Goal: Information Seeking & Learning: Check status

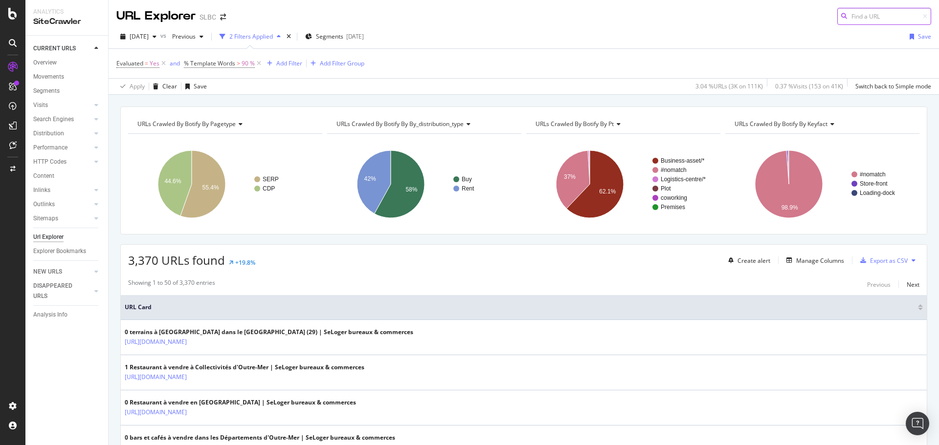
scroll to position [293, 0]
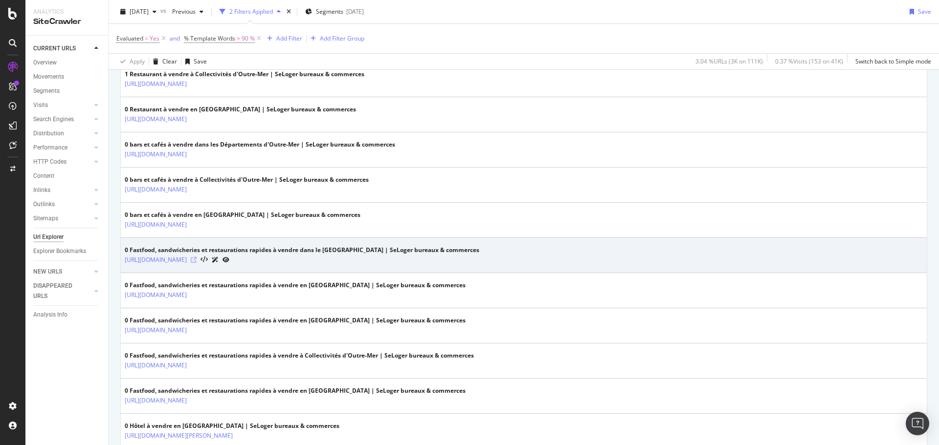
click at [197, 259] on icon at bounding box center [194, 260] width 6 height 6
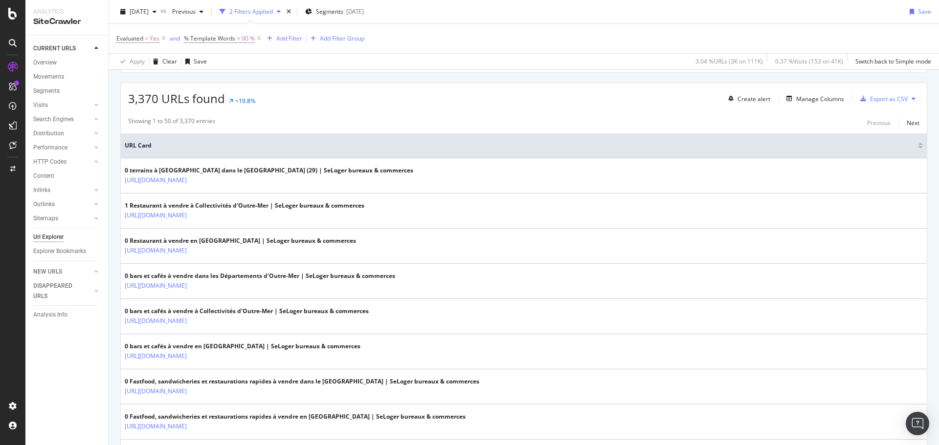
scroll to position [0, 0]
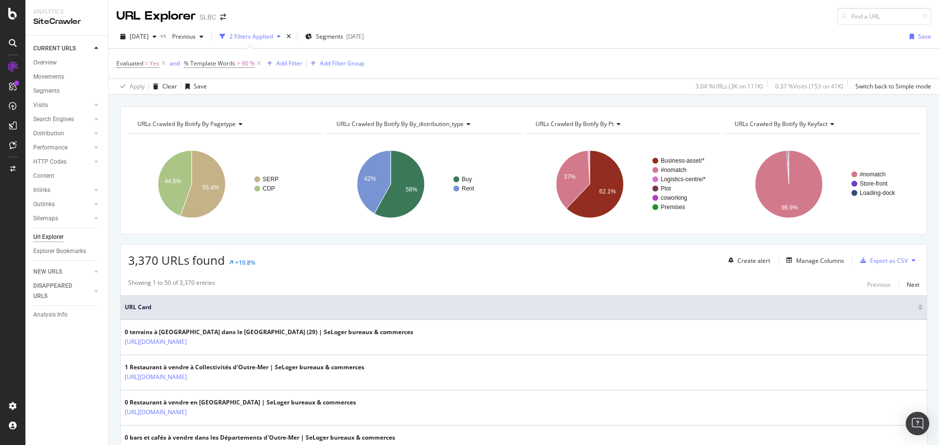
click at [58, 236] on div "Url Explorer" at bounding box center [48, 237] width 30 height 10
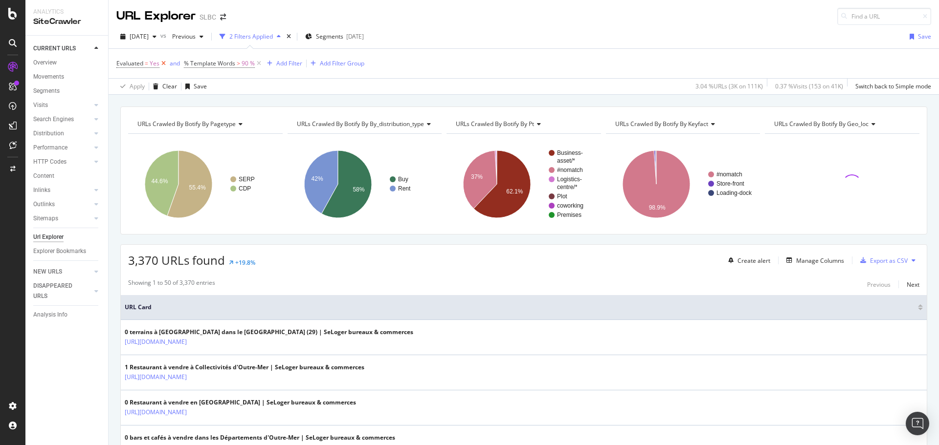
click at [163, 64] on icon at bounding box center [163, 64] width 8 height 10
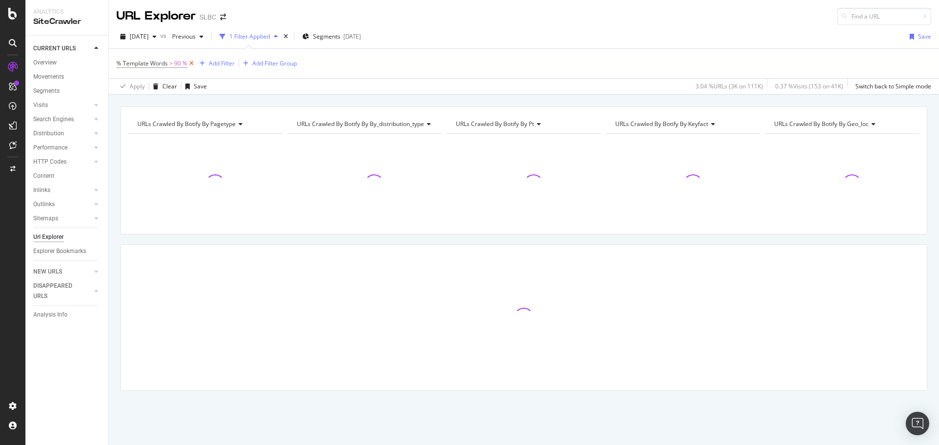
click at [192, 62] on icon at bounding box center [191, 64] width 8 height 10
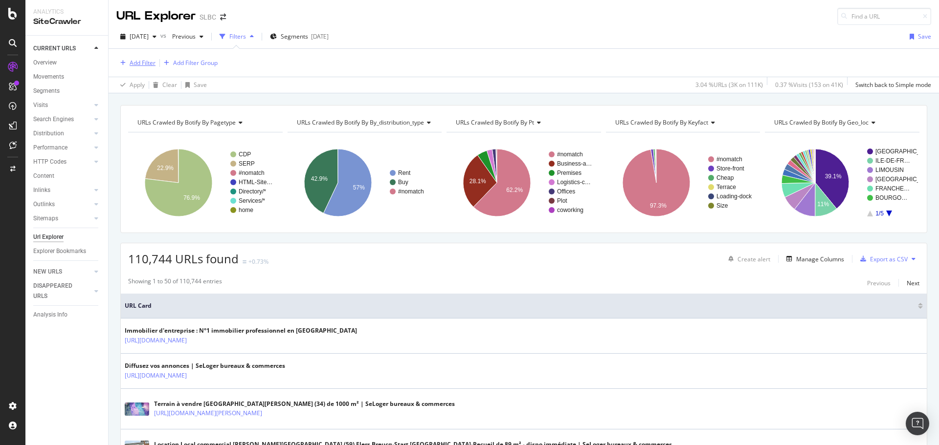
click at [142, 62] on div "Add Filter" at bounding box center [143, 63] width 26 height 8
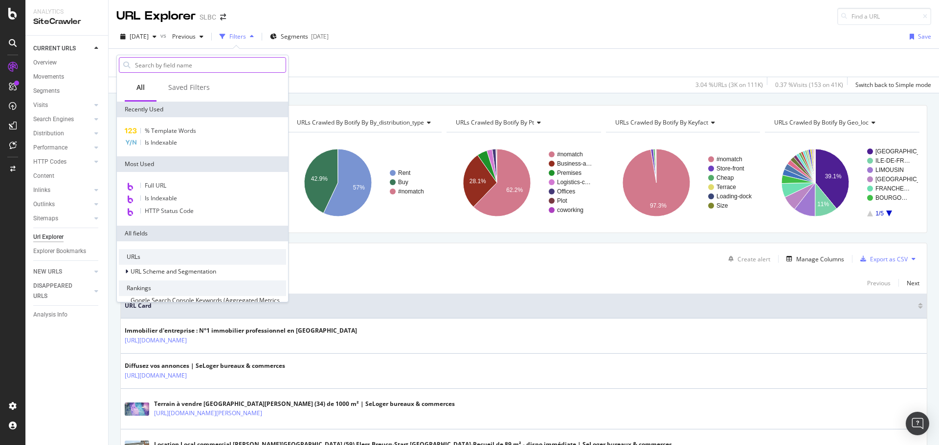
click at [168, 67] on input "text" at bounding box center [210, 65] width 152 height 15
type input "html"
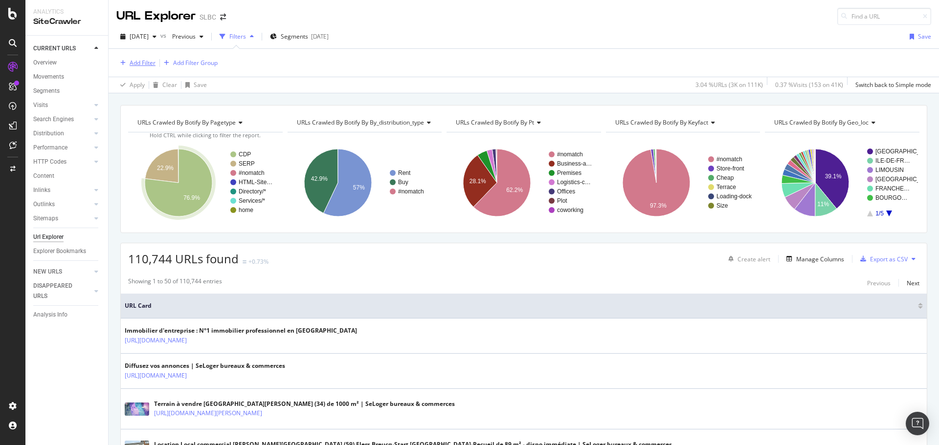
click at [149, 65] on div "Add Filter" at bounding box center [143, 63] width 26 height 8
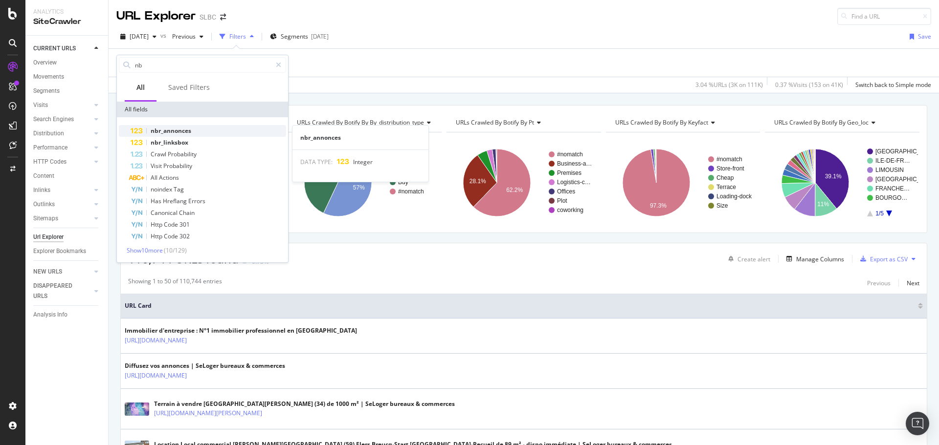
type input "nb"
click at [174, 129] on span "nbr_annonces" at bounding box center [171, 131] width 41 height 8
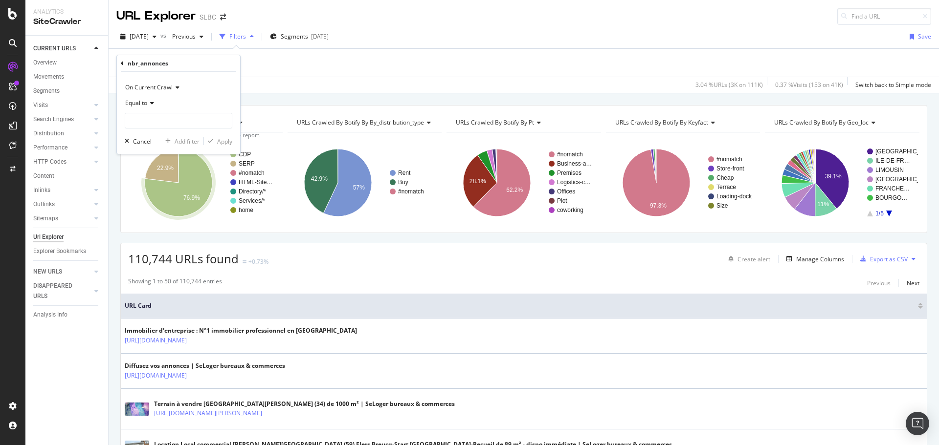
click at [141, 107] on span "Equal to" at bounding box center [136, 103] width 22 height 8
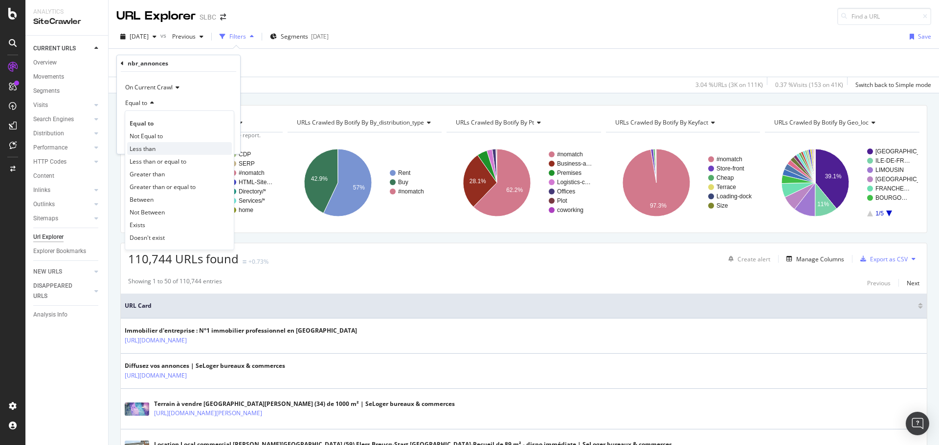
click at [153, 145] on span "Less than" at bounding box center [143, 149] width 26 height 8
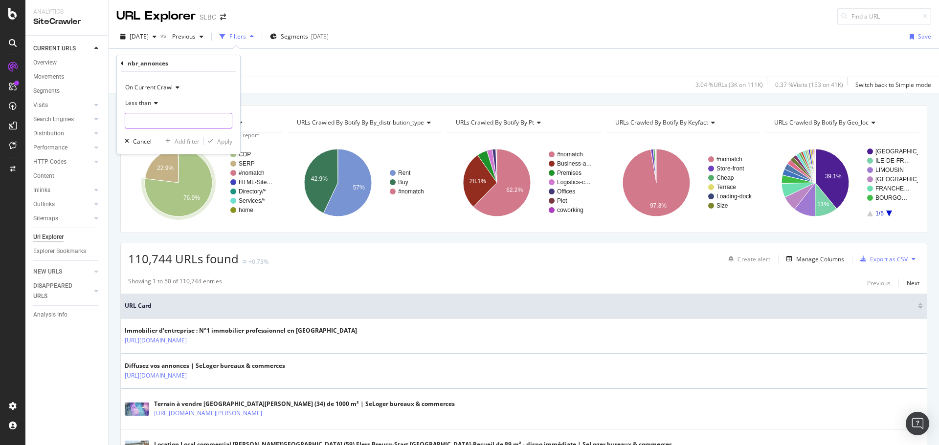
click at [148, 120] on input "number" at bounding box center [179, 121] width 108 height 16
type input "2"
click at [219, 142] on div "Apply" at bounding box center [224, 141] width 15 height 8
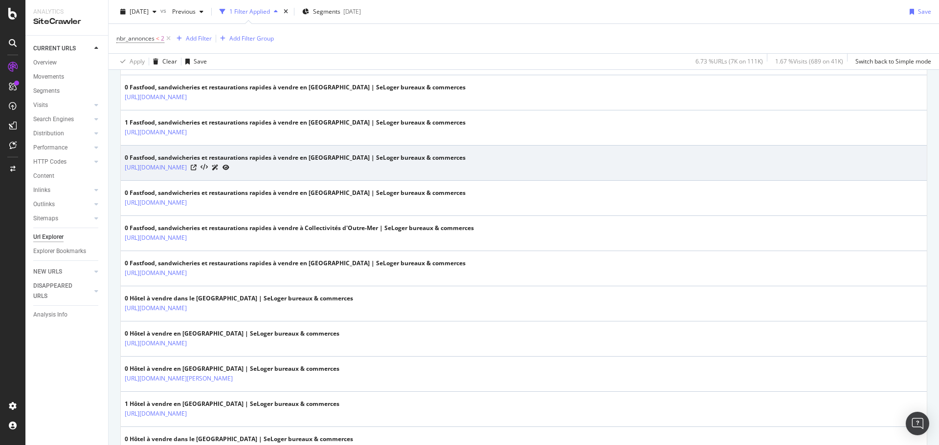
scroll to position [733, 0]
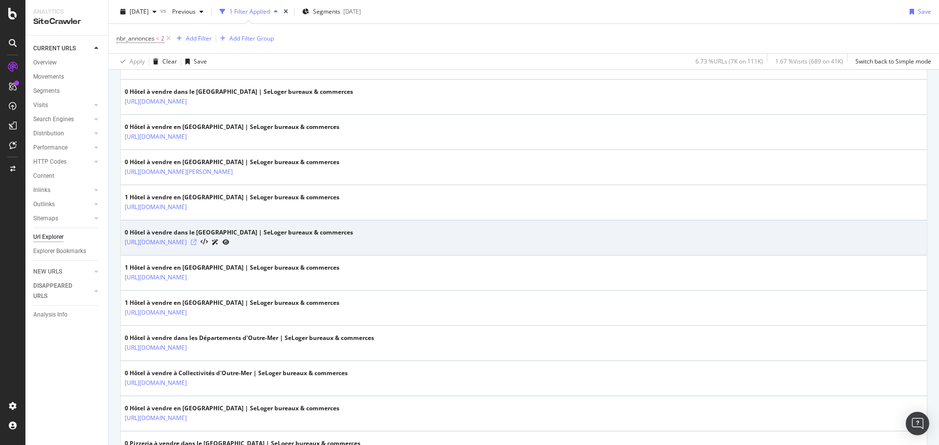
click at [197, 242] on icon at bounding box center [194, 243] width 6 height 6
click at [187, 244] on link "[URL][DOMAIN_NAME]" at bounding box center [156, 243] width 62 height 10
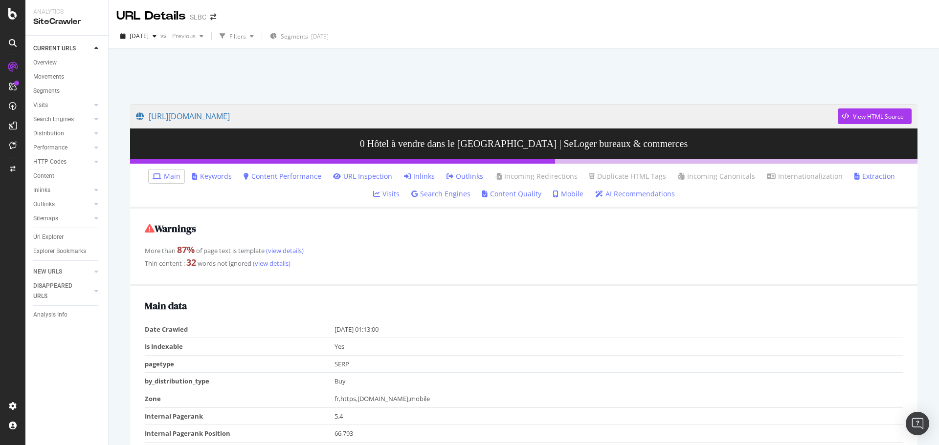
click at [404, 175] on link "Inlinks" at bounding box center [419, 177] width 31 height 10
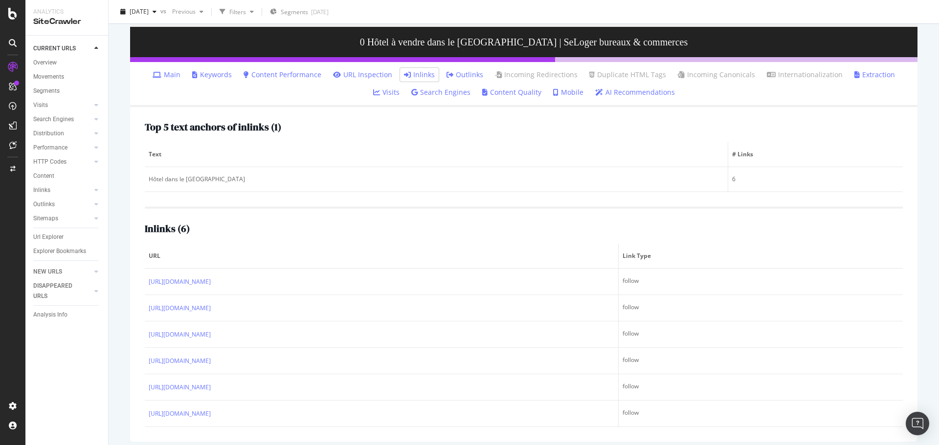
scroll to position [108, 0]
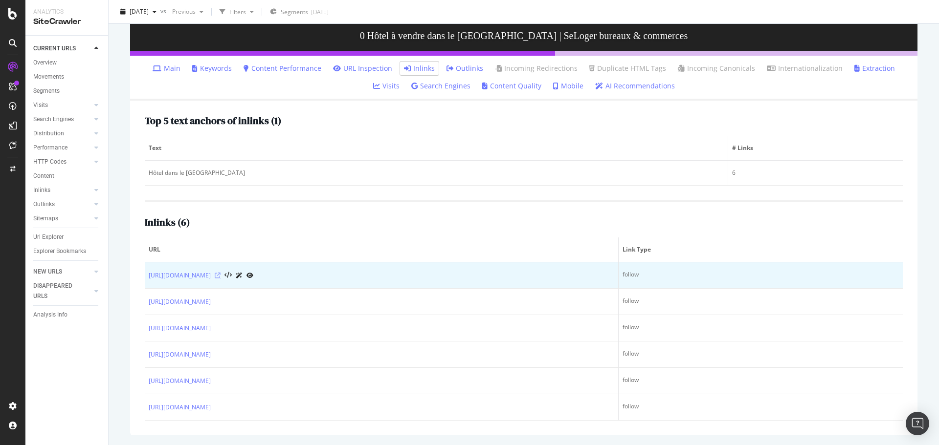
click at [220, 276] on icon at bounding box center [218, 276] width 6 height 6
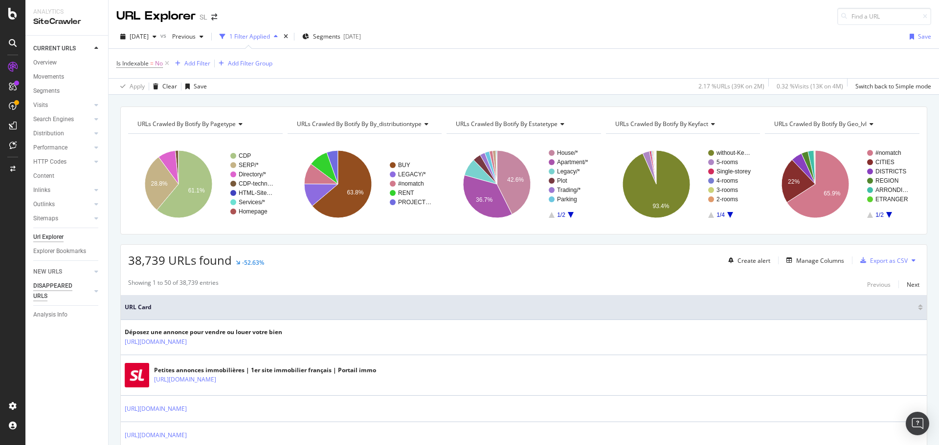
click at [66, 291] on div "DISAPPEARED URLS" at bounding box center [57, 291] width 49 height 21
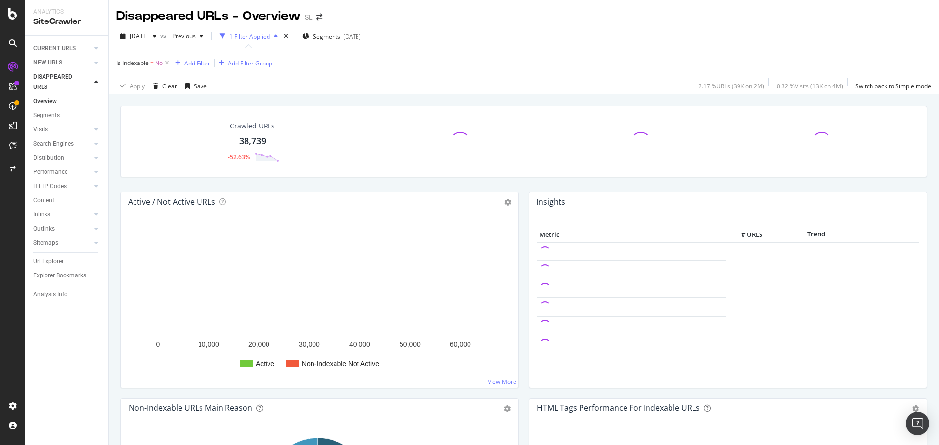
scroll to position [293, 0]
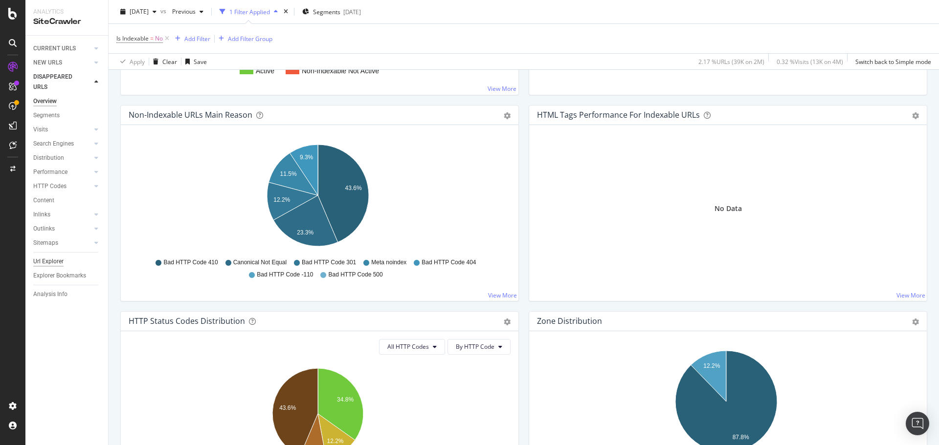
click at [52, 263] on div "Url Explorer" at bounding box center [48, 262] width 30 height 10
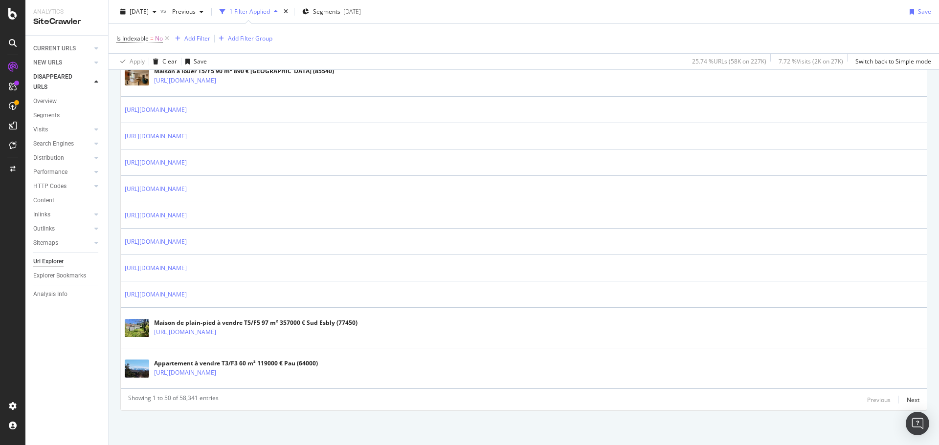
scroll to position [1485, 0]
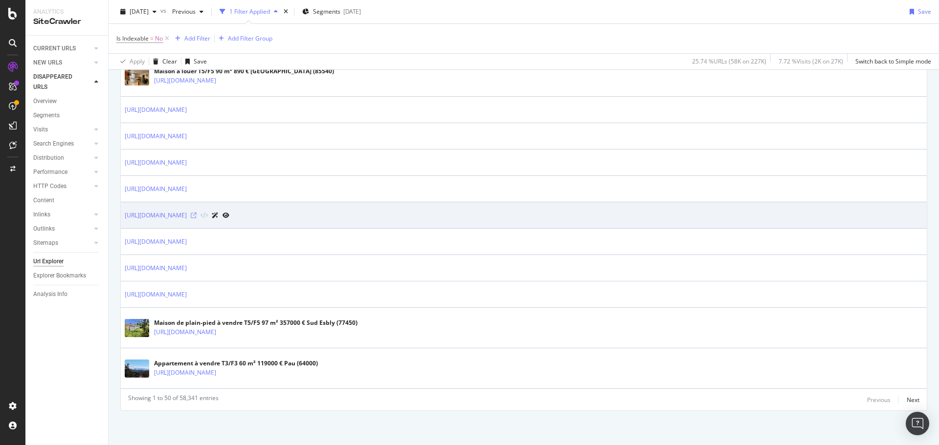
click at [197, 213] on icon at bounding box center [194, 216] width 6 height 6
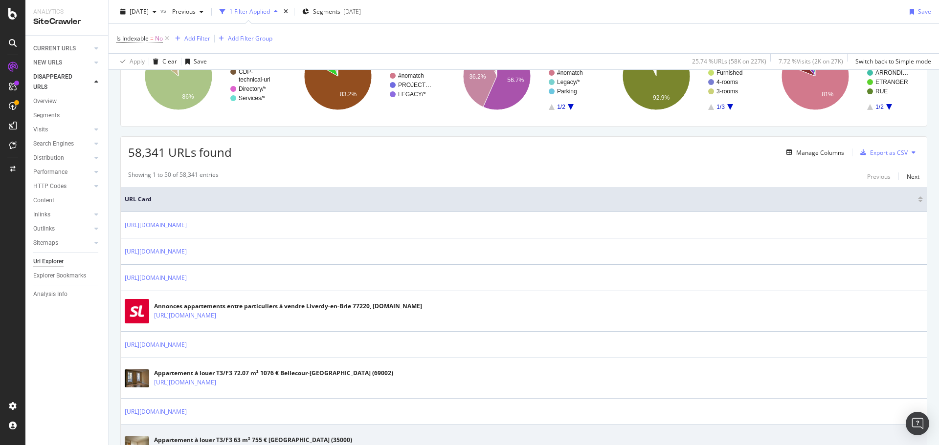
scroll to position [0, 0]
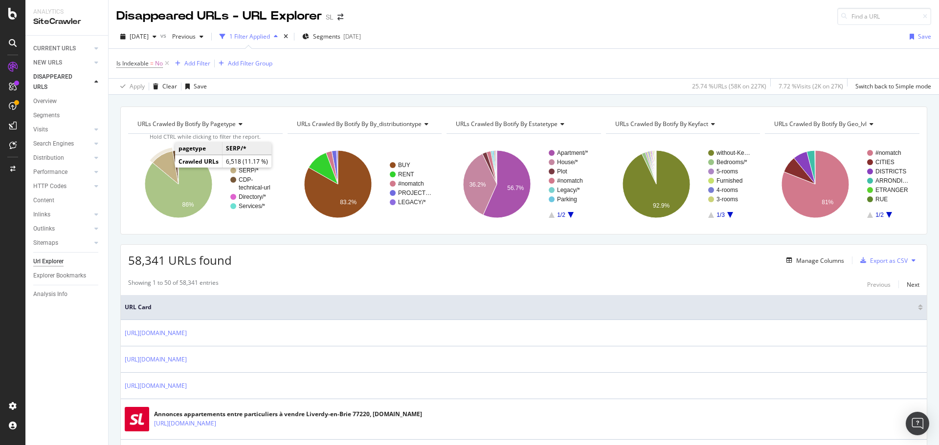
drag, startPoint x: 163, startPoint y: 171, endPoint x: 168, endPoint y: 162, distance: 10.1
click at [168, 162] on icon "A chart." at bounding box center [166, 167] width 26 height 33
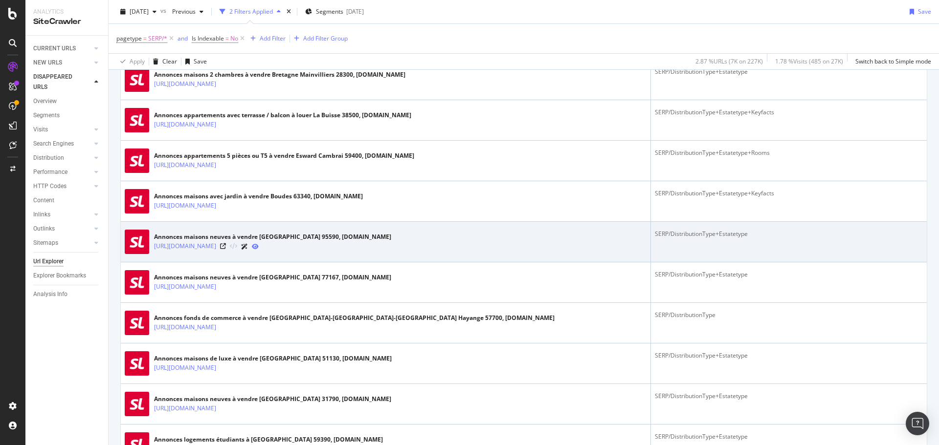
scroll to position [391, 0]
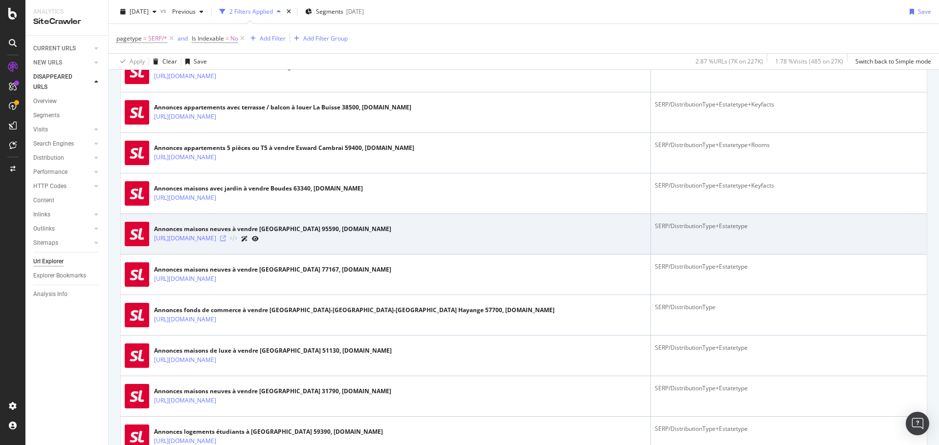
click at [226, 240] on icon at bounding box center [223, 239] width 6 height 6
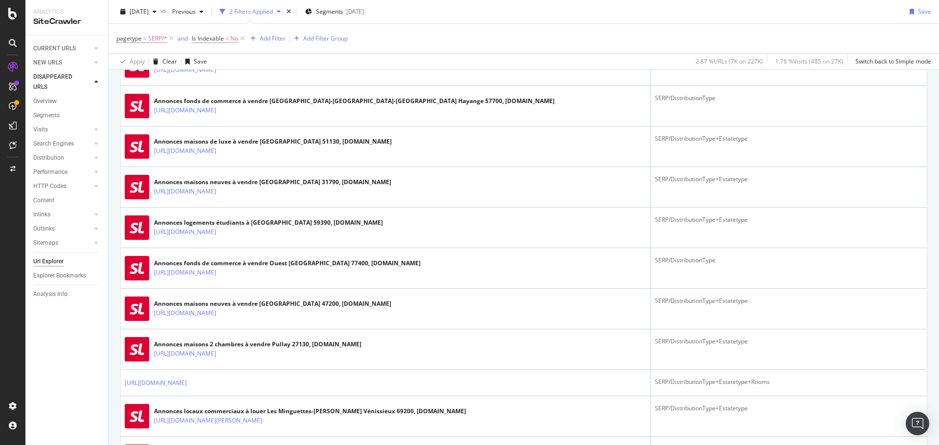
scroll to position [782, 0]
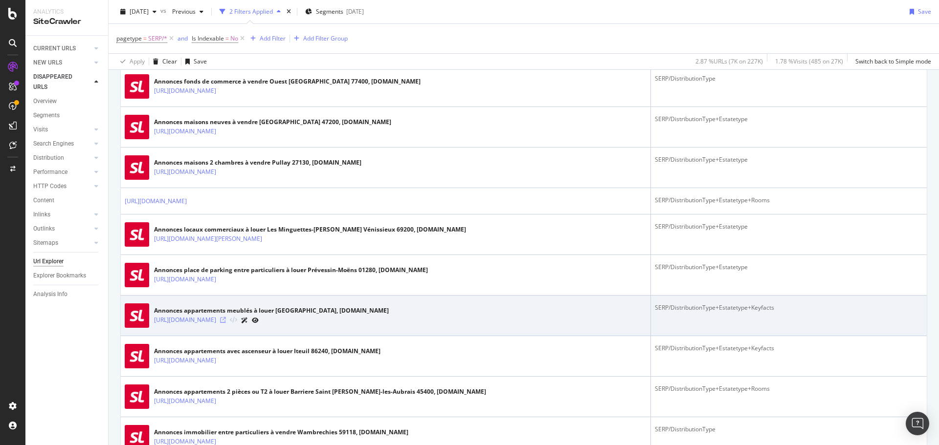
click at [226, 321] on icon at bounding box center [223, 320] width 6 height 6
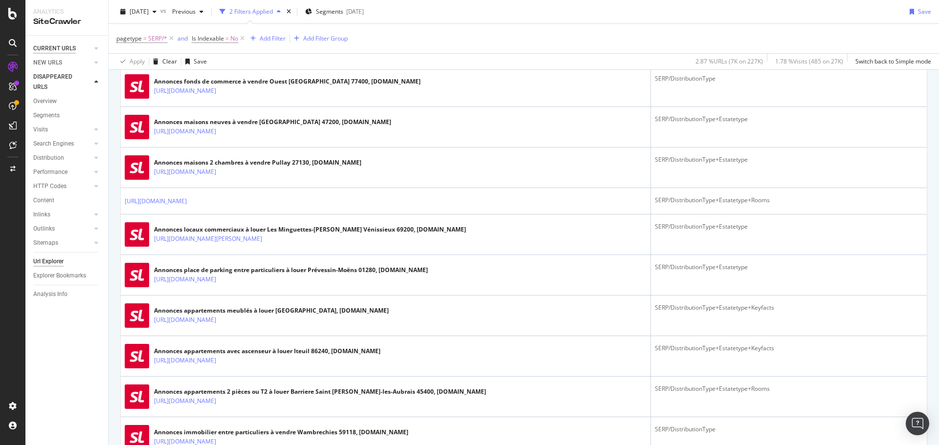
click at [67, 47] on div "CURRENT URLS" at bounding box center [54, 49] width 43 height 10
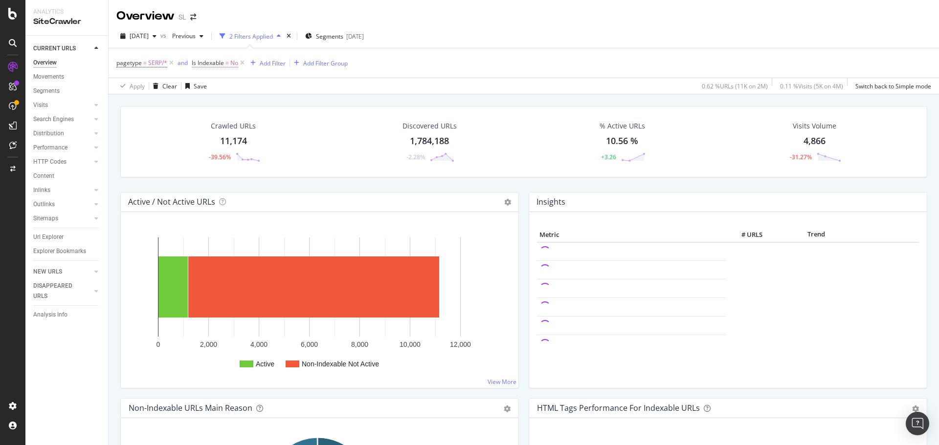
drag, startPoint x: 57, startPoint y: 60, endPoint x: 199, endPoint y: 62, distance: 142.8
click at [57, 60] on div "Overview" at bounding box center [44, 63] width 23 height 10
click at [291, 36] on icon "times" at bounding box center [288, 36] width 4 height 6
